Goal: Check status: Check status

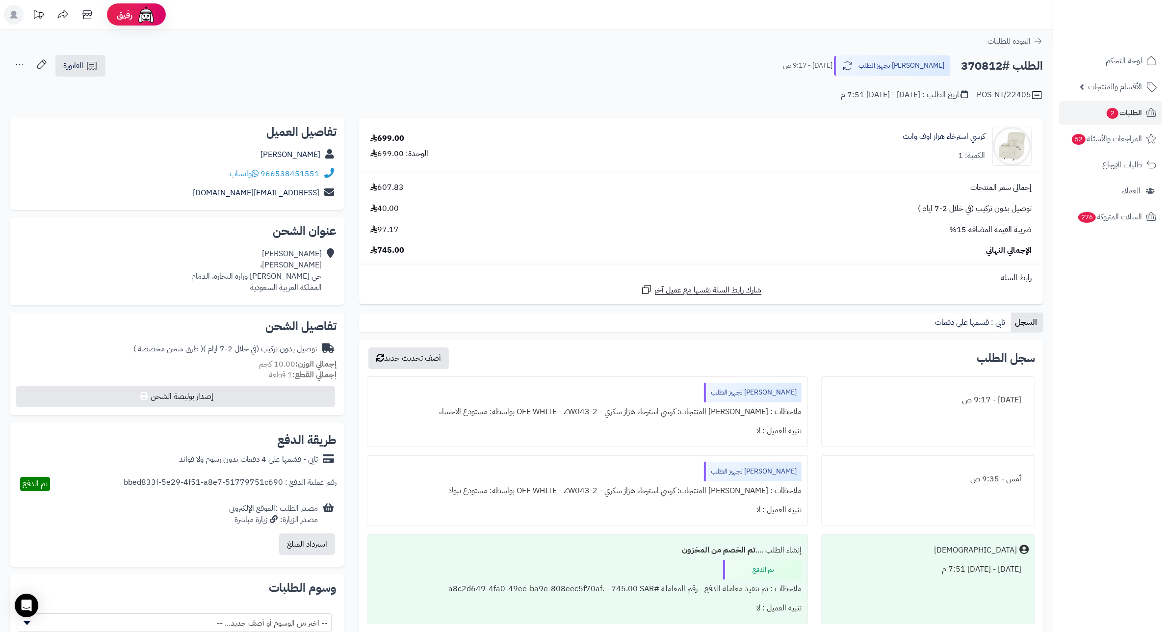
click at [1124, 110] on span "الطلبات 2" at bounding box center [1124, 113] width 36 height 14
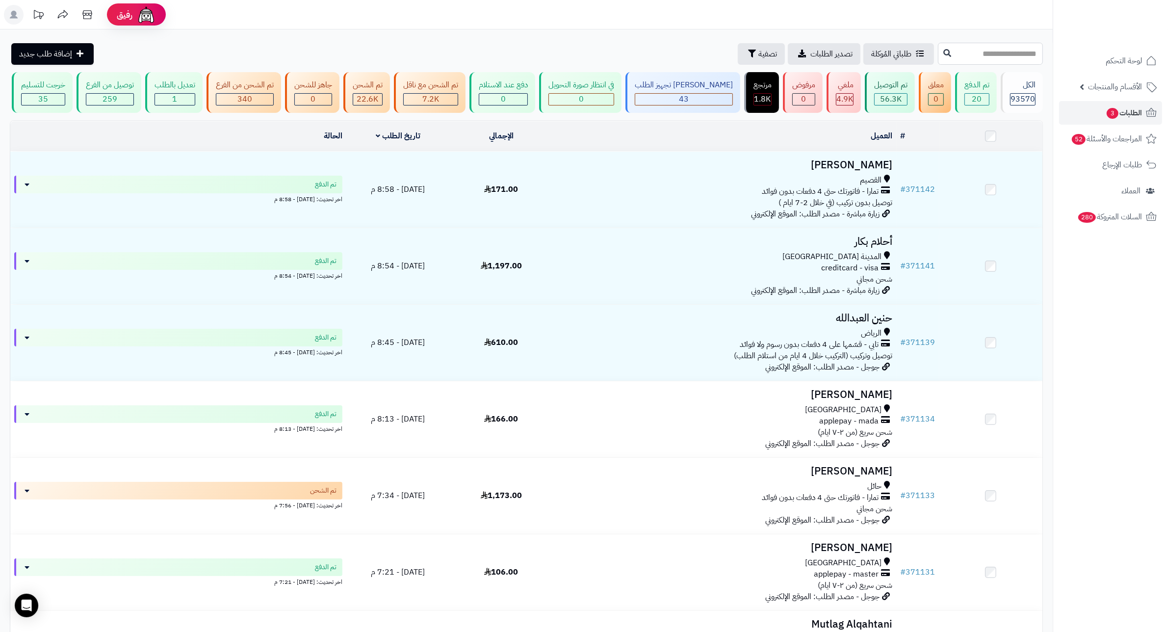
click at [1010, 54] on input "text" at bounding box center [990, 54] width 105 height 22
type input "******"
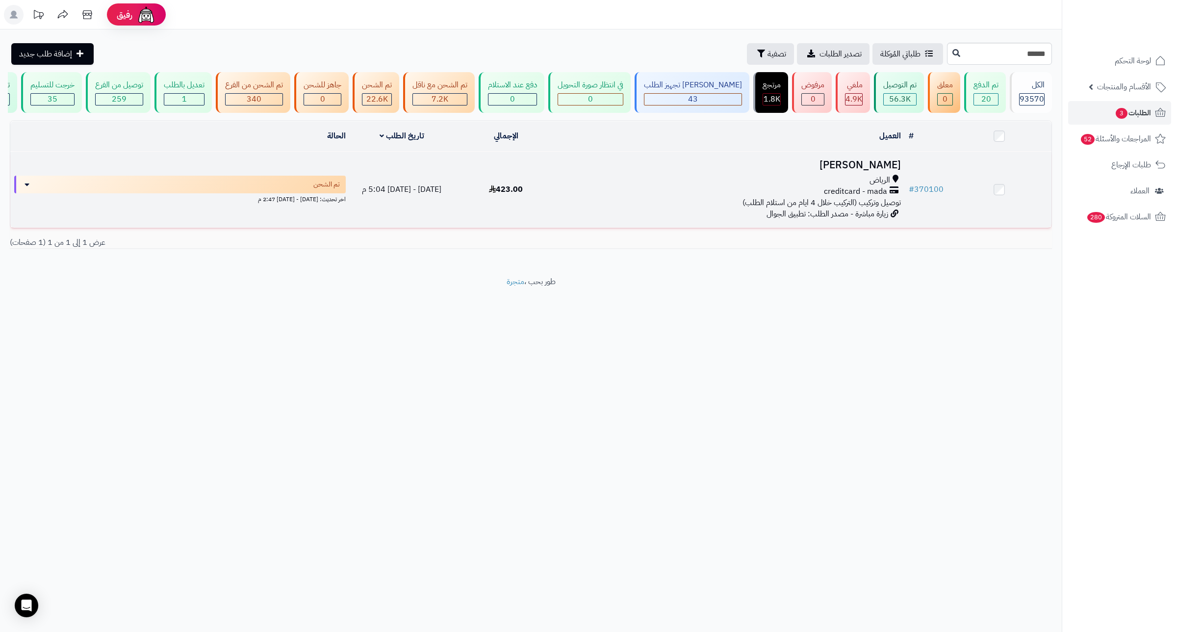
click at [872, 171] on h3 "[PERSON_NAME]" at bounding box center [731, 164] width 339 height 11
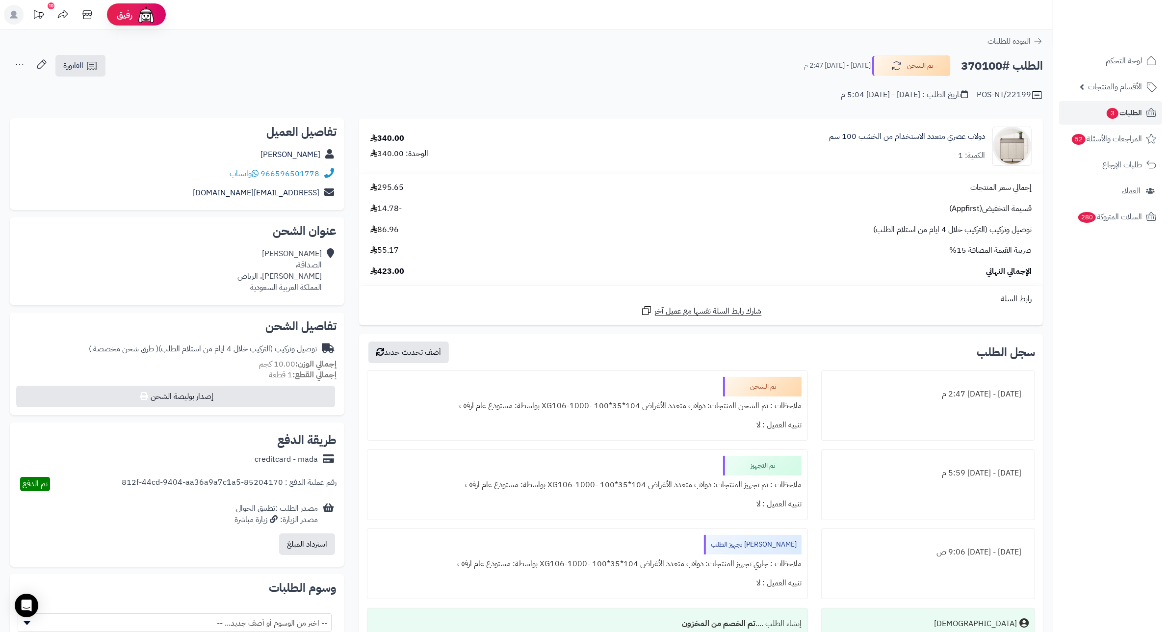
drag, startPoint x: 999, startPoint y: 62, endPoint x: 962, endPoint y: 66, distance: 37.5
click at [962, 66] on h2 "الطلب #370100" at bounding box center [1002, 66] width 82 height 20
click at [845, 171] on td "دولاب عصري متعدد الاستخدام من الخشب 100 سم الكمية: 1" at bounding box center [791, 146] width 504 height 55
click at [837, 222] on div "إجمالي سعر المنتجات 295.65 قسيمة التخفيض(Appfirst) -14.78 توصيل وتركيب (التركيب…" at bounding box center [701, 229] width 676 height 95
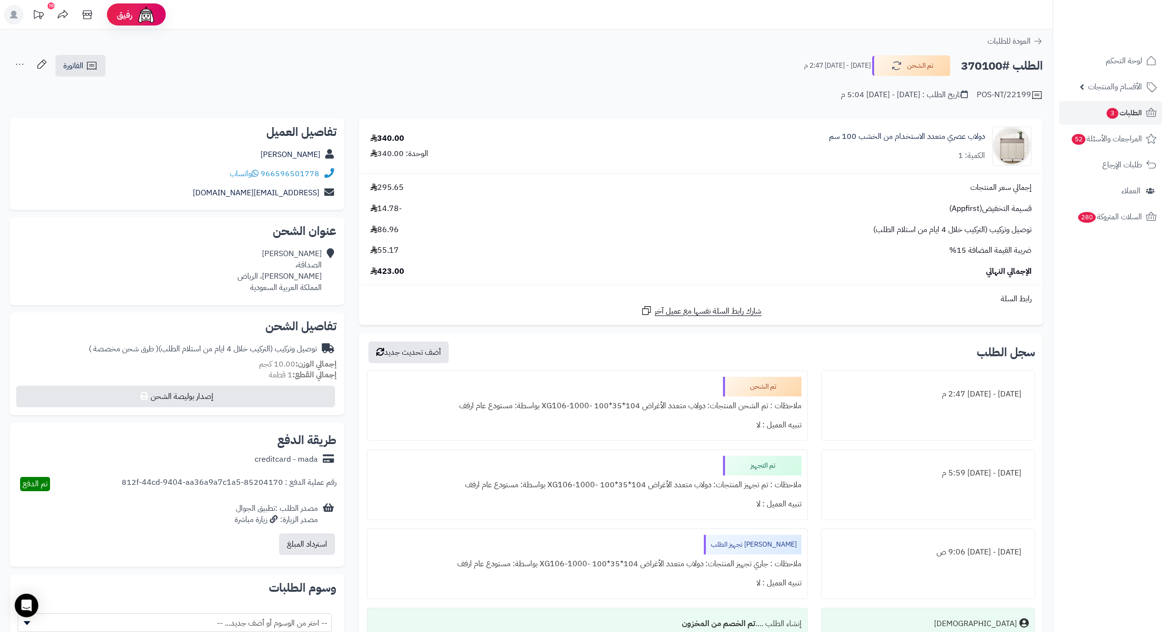
drag, startPoint x: 1001, startPoint y: 63, endPoint x: 964, endPoint y: 81, distance: 41.2
click at [961, 65] on h2 "الطلب #370100" at bounding box center [1002, 66] width 82 height 20
click at [808, 207] on div "قسيمة التخفيض(Appfirst) -14.78" at bounding box center [701, 208] width 676 height 11
drag, startPoint x: 998, startPoint y: 63, endPoint x: 963, endPoint y: 63, distance: 35.8
click at [963, 63] on h2 "الطلب #370100" at bounding box center [1002, 66] width 82 height 20
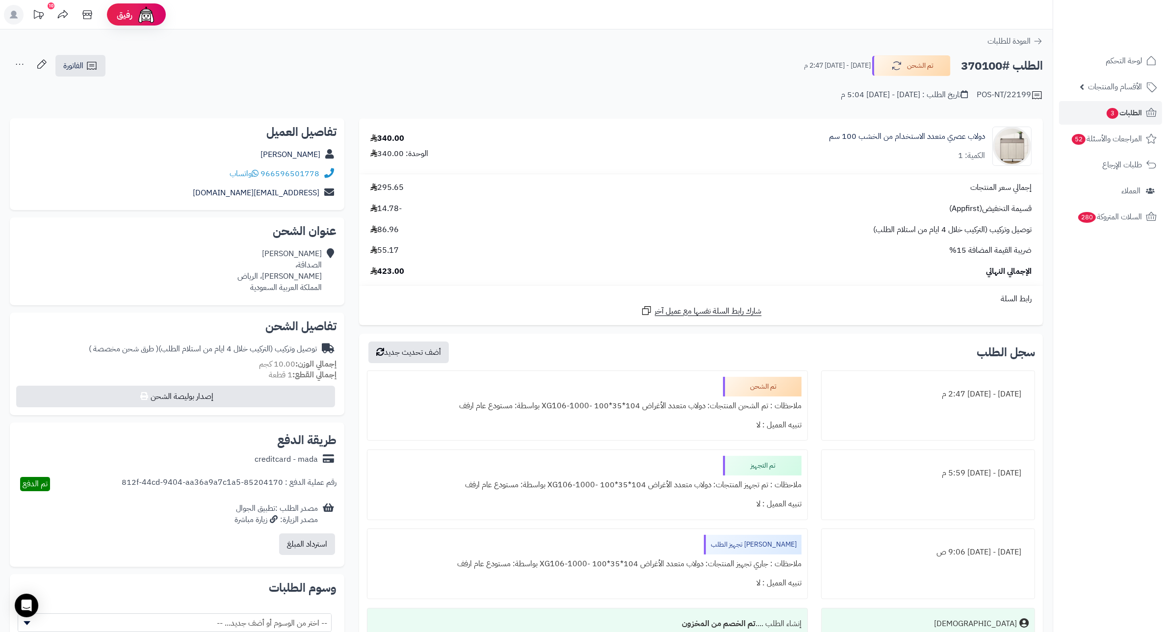
click at [825, 199] on div "إجمالي سعر المنتجات 295.65 قسيمة التخفيض(Appfirst) -14.78 توصيل وتركيب (التركيب…" at bounding box center [701, 229] width 676 height 95
drag, startPoint x: 999, startPoint y: 62, endPoint x: 970, endPoint y: 74, distance: 30.6
click at [970, 74] on h2 "الطلب #370100" at bounding box center [1002, 66] width 82 height 20
click at [833, 172] on td "دولاب عصري متعدد الاستخدام من الخشب 100 سم الكمية: 1" at bounding box center [791, 146] width 504 height 55
click at [960, 65] on div "الطلب #370100 تم الشحن الأحد - ١٧ أغسطس ٢٠٢٥ - 2:47 م" at bounding box center [919, 65] width 248 height 21
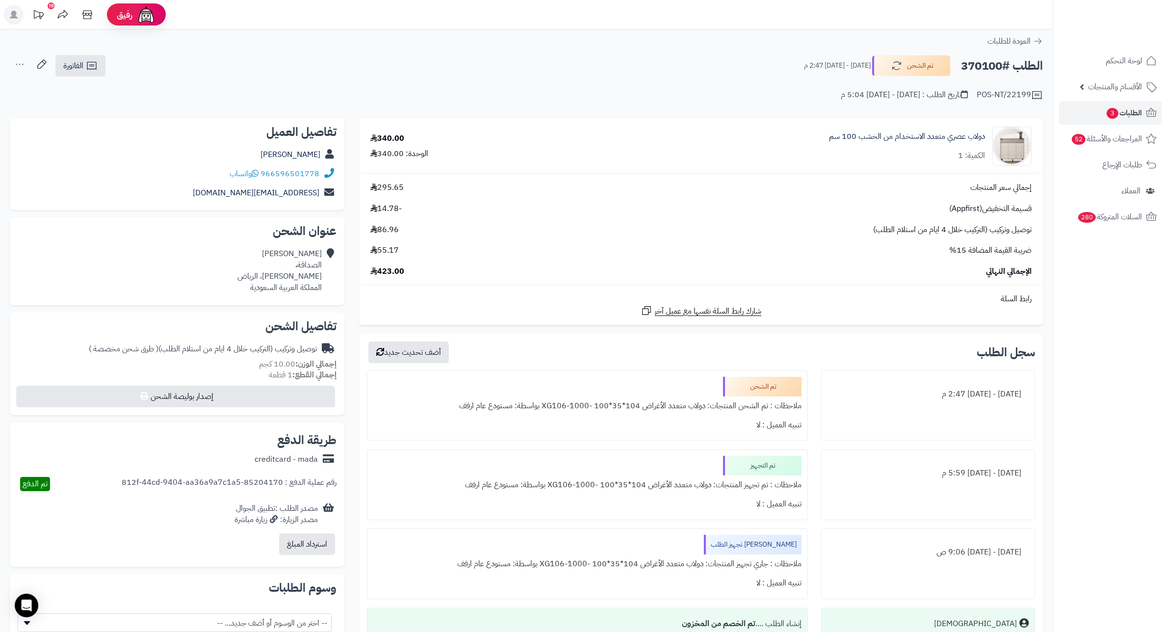
drag, startPoint x: 958, startPoint y: 60, endPoint x: 1002, endPoint y: 70, distance: 45.3
click at [1002, 70] on div "الطلب #370100 تم الشحن الأحد - ١٧ أغسطس ٢٠٢٥ - 2:47 م" at bounding box center [919, 65] width 248 height 21
click at [830, 212] on div "قسيمة التخفيض(Appfirst) -14.78" at bounding box center [701, 208] width 676 height 11
